Goal: Transaction & Acquisition: Obtain resource

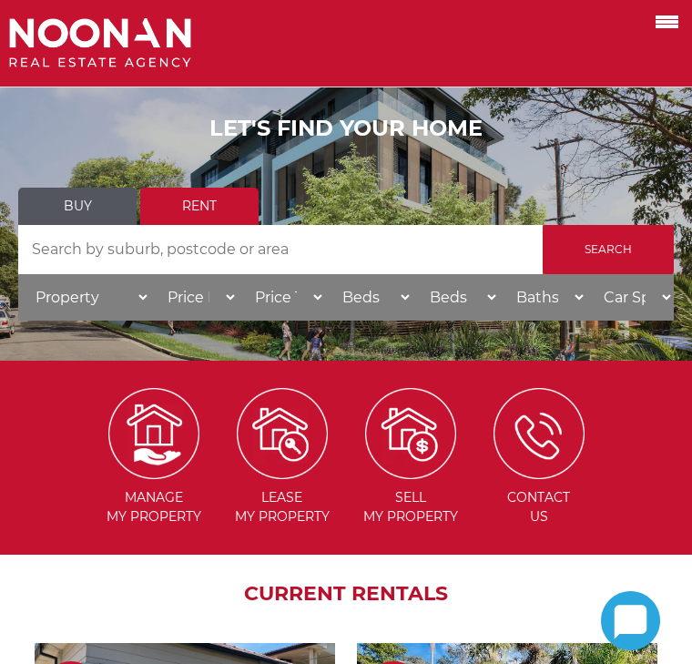
scroll to position [114, 0]
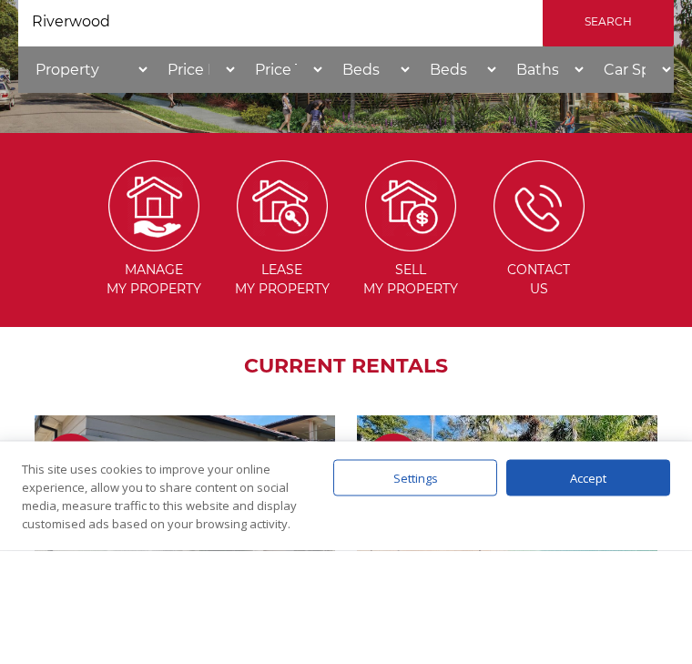
type input "Riverwood"
click at [603, 148] on input "Search" at bounding box center [608, 135] width 131 height 49
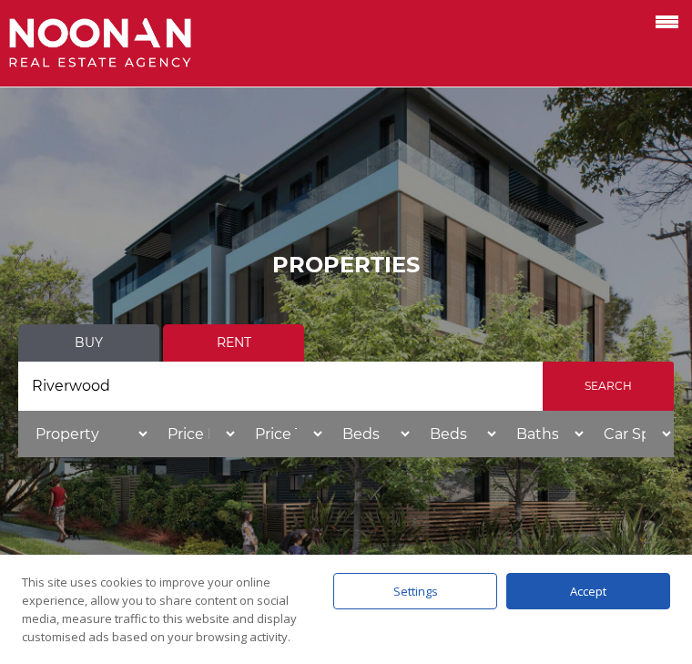
select select "100"
click at [317, 437] on select "Price To $50 $100 $150 $200 $250 $300 $350 $400 $450 $500 $550 $600 $650 $700 $…" at bounding box center [281, 434] width 87 height 46
select select "700"
click at [407, 442] on select "Beds Min 1 + 2 + 3 + 4 + 5 + 6 + 7 + 8 + 9 + 10 +" at bounding box center [368, 434] width 87 height 46
select select "1"
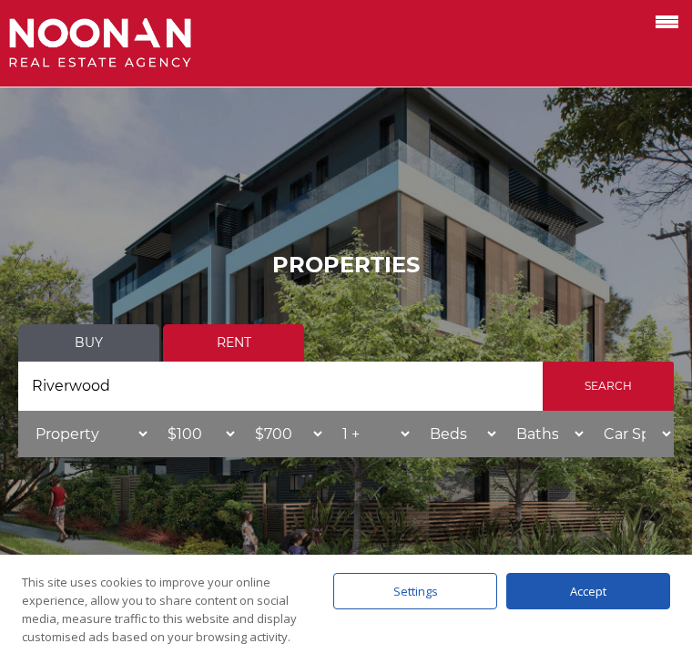
click at [496, 438] on select "Beds Max 1 + 2 + 3 + 4 + 5 + 6 + 7 + 8 + 9 + 10 +" at bounding box center [456, 434] width 87 height 46
select select "2"
click at [593, 582] on div "Accept" at bounding box center [588, 591] width 164 height 36
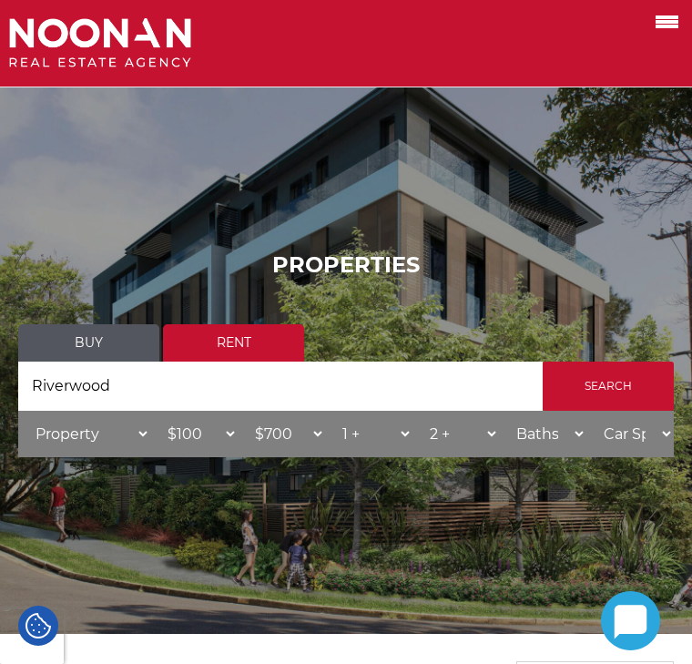
click at [619, 390] on input "Search" at bounding box center [608, 386] width 131 height 49
click at [628, 391] on input "Search" at bounding box center [608, 386] width 131 height 49
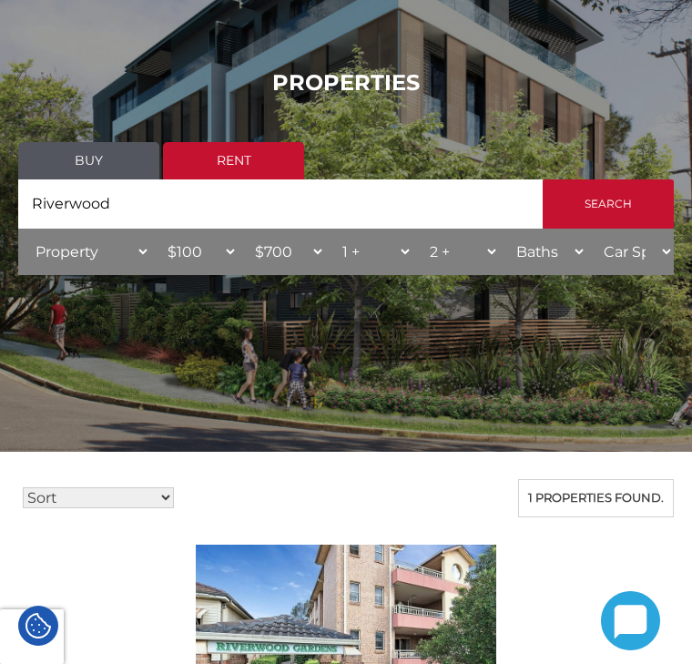
scroll to position [180, 0]
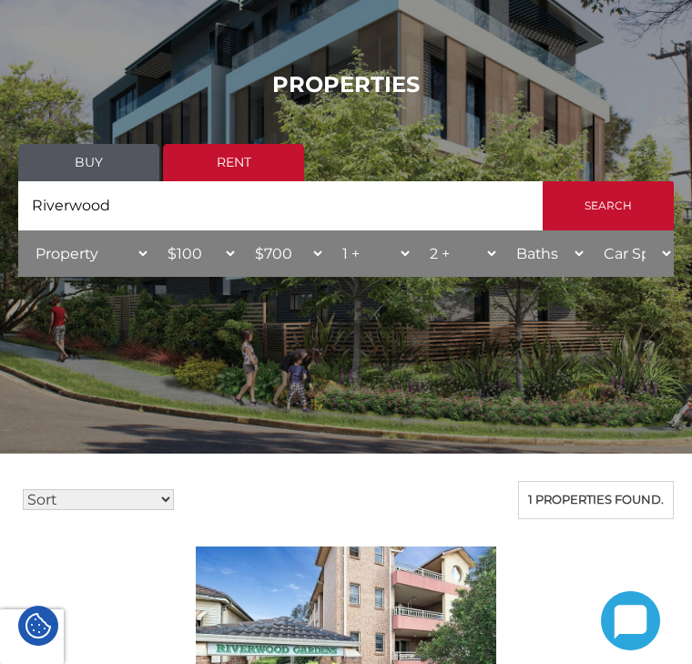
click at [613, 211] on input "Search" at bounding box center [608, 205] width 131 height 49
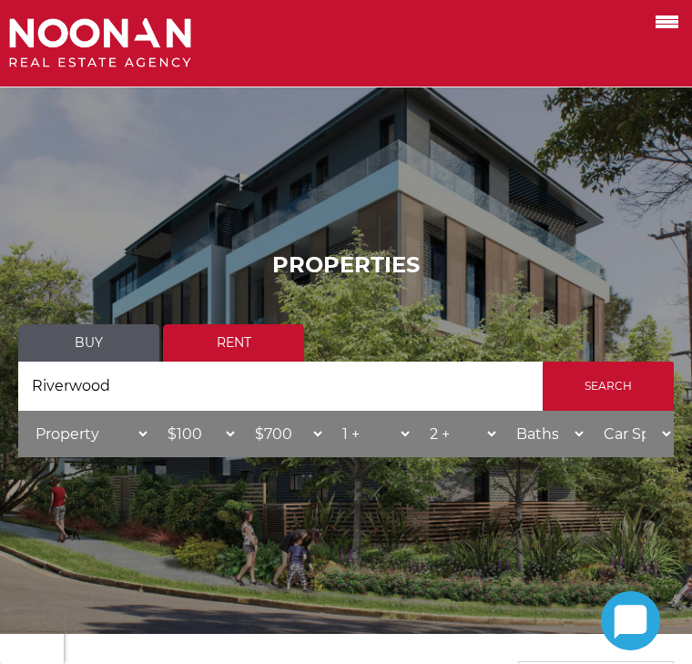
scroll to position [250, 0]
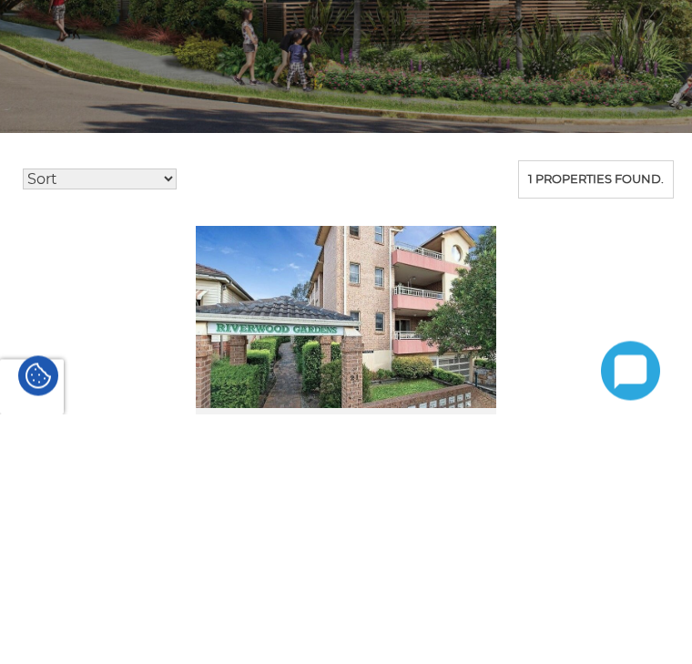
type input "Riverwood, Narwee [GEOGRAPHIC_DATA]"
click at [605, 148] on input "Search" at bounding box center [608, 135] width 131 height 49
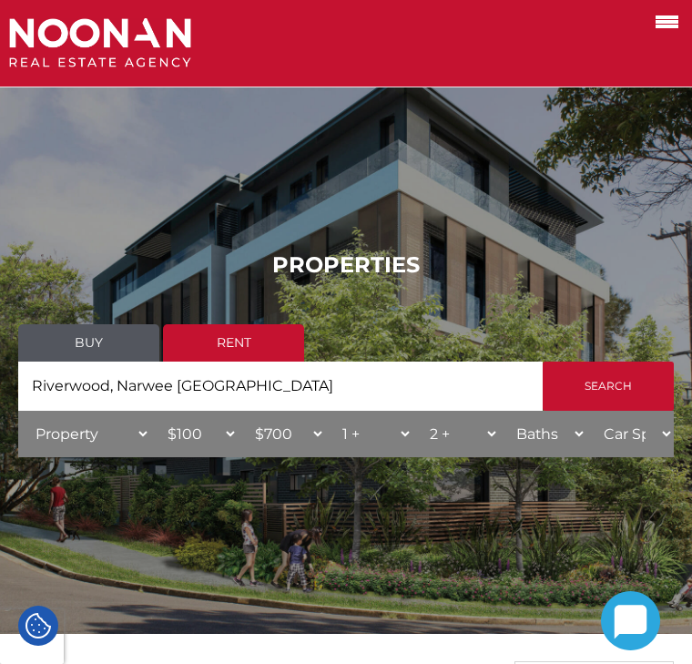
click at [616, 391] on input "Search" at bounding box center [608, 386] width 131 height 49
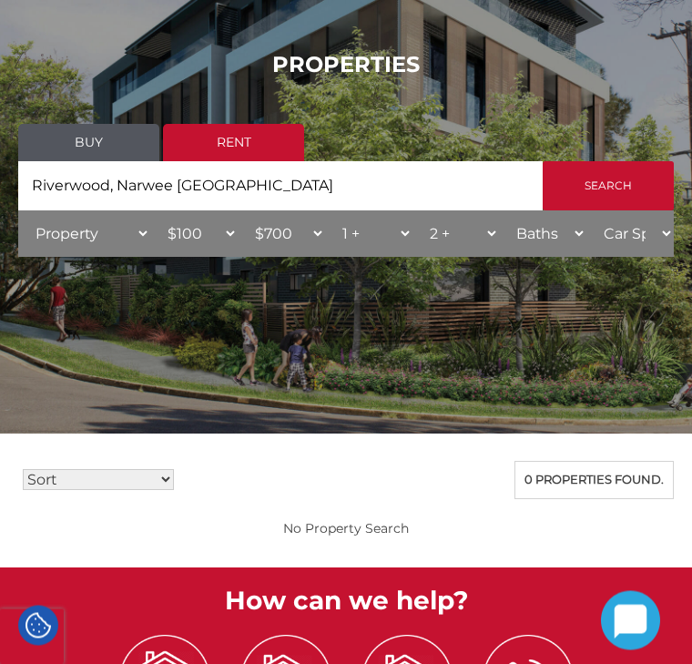
scroll to position [200, 0]
